Goal: Navigation & Orientation: Find specific page/section

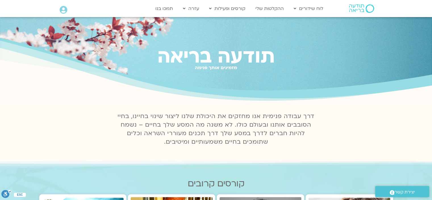
click at [64, 8] on icon at bounding box center [64, 10] width 8 height 8
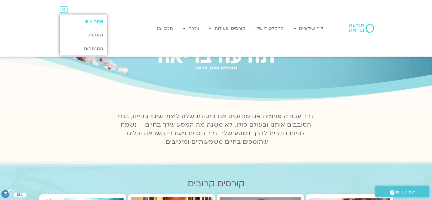
click at [91, 24] on link "אזור אישי" at bounding box center [83, 21] width 47 height 14
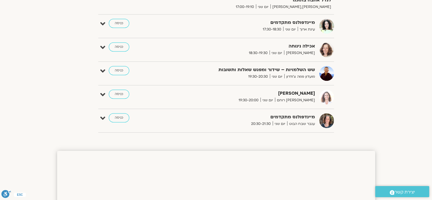
scroll to position [177, 0]
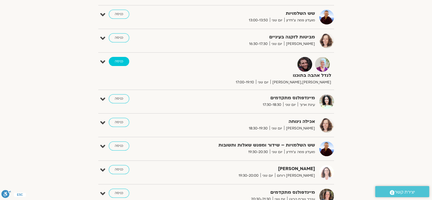
click at [119, 62] on link "כניסה" at bounding box center [119, 61] width 20 height 9
